Goal: Use online tool/utility

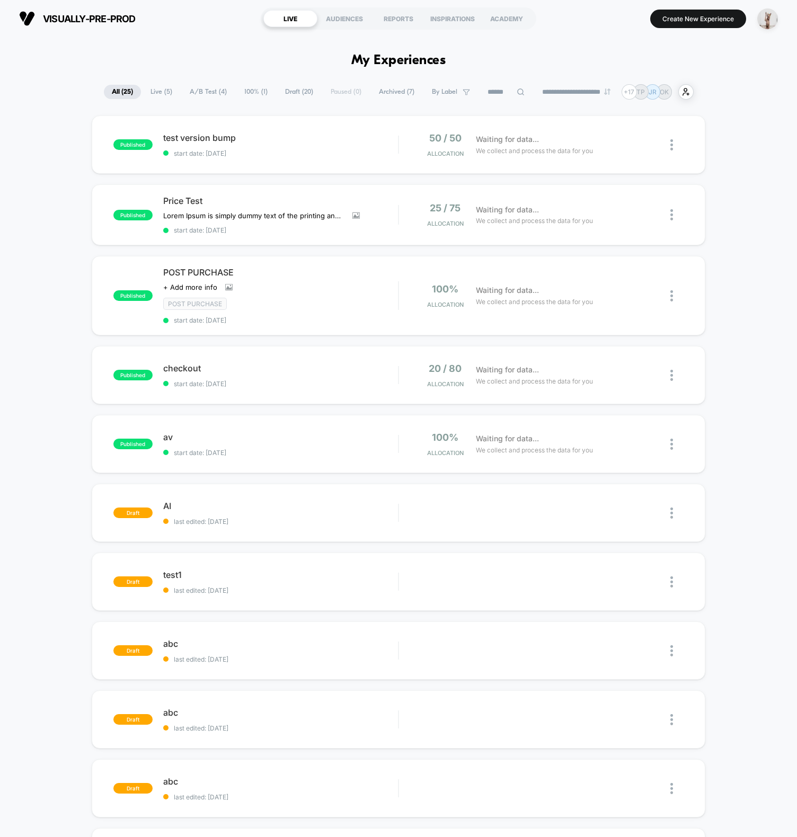
click at [65, 327] on div "published test version bump start date: [DATE] 50 / 50 Allocation Waiting for d…" at bounding box center [398, 565] width 797 height 900
click at [438, 512] on img at bounding box center [434, 513] width 7 height 7
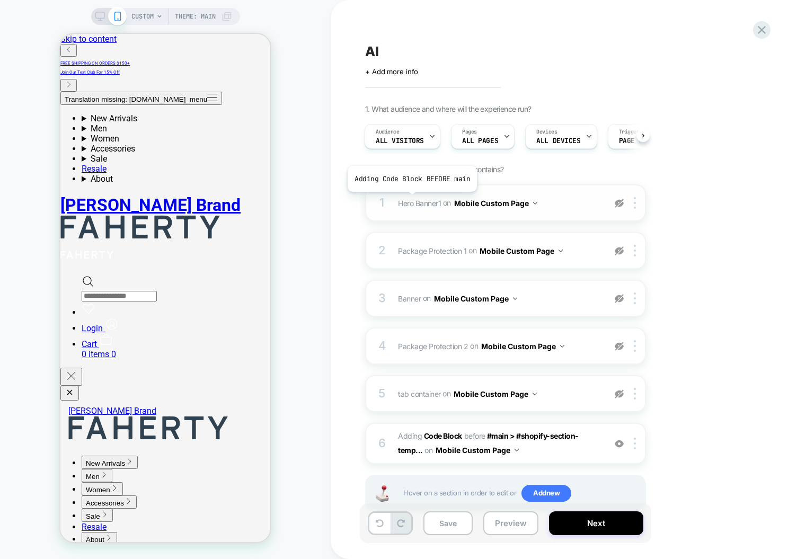
click at [108, 200] on span "Hero Banner1" at bounding box center [86, 205] width 44 height 10
click at [34, 254] on div "6 Adding Code Block BEFORE #main > #shopify-section-temp... #main > #shopify-se…" at bounding box center [27, 247] width 13 height 13
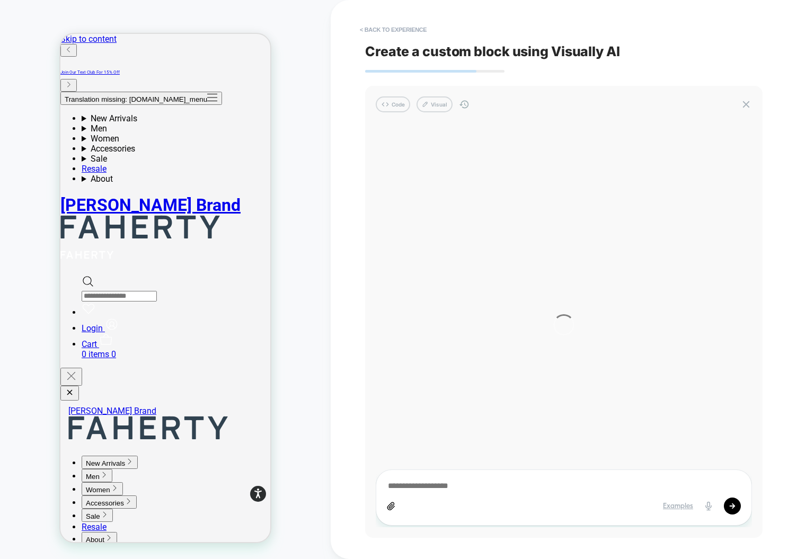
type textarea "*"
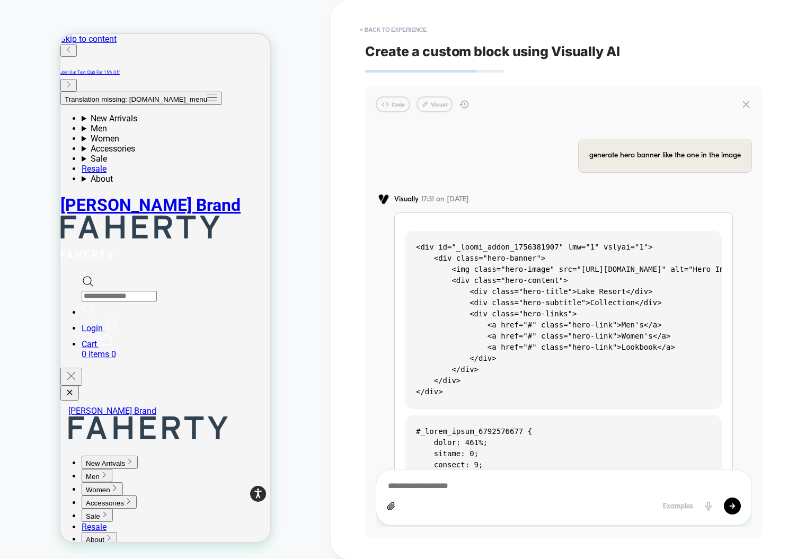
scroll to position [2060, 0]
